Goal: Navigation & Orientation: Understand site structure

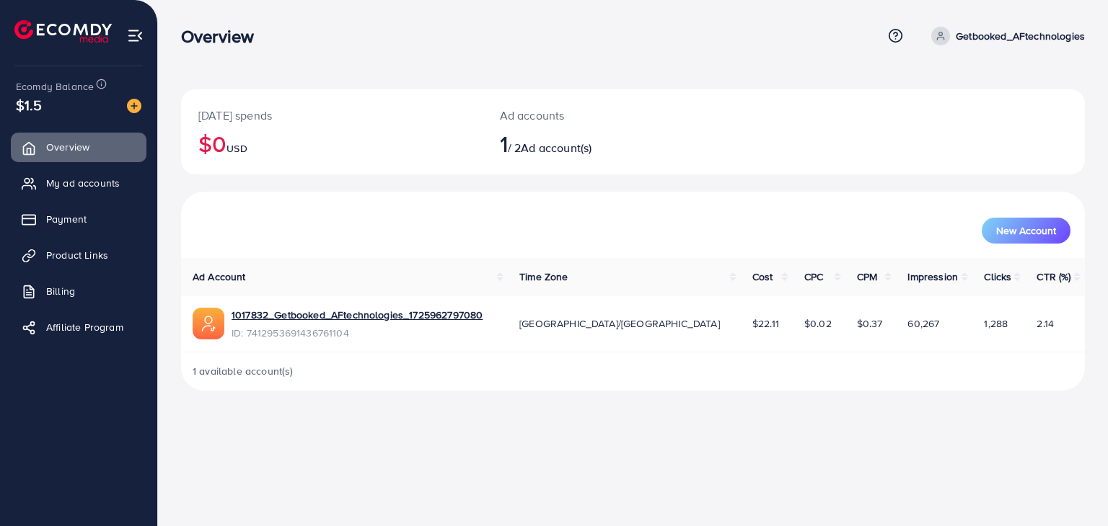
click at [648, 46] on div "Overview" at bounding box center [531, 36] width 701 height 21
click at [607, 30] on div "Overview" at bounding box center [531, 36] width 701 height 21
click at [731, 50] on div "Overview Help Center Contact Support Term and policy About Us Getbooked_AFtechn…" at bounding box center [633, 36] width 904 height 39
click at [633, 63] on div "[DATE] spends $0 USD Ad accounts 1 / 2 Ad account(s) New Account Ad Account Tim…" at bounding box center [633, 207] width 950 height 414
